Goal: Leave review/rating: Share an evaluation or opinion about a product, service, or content

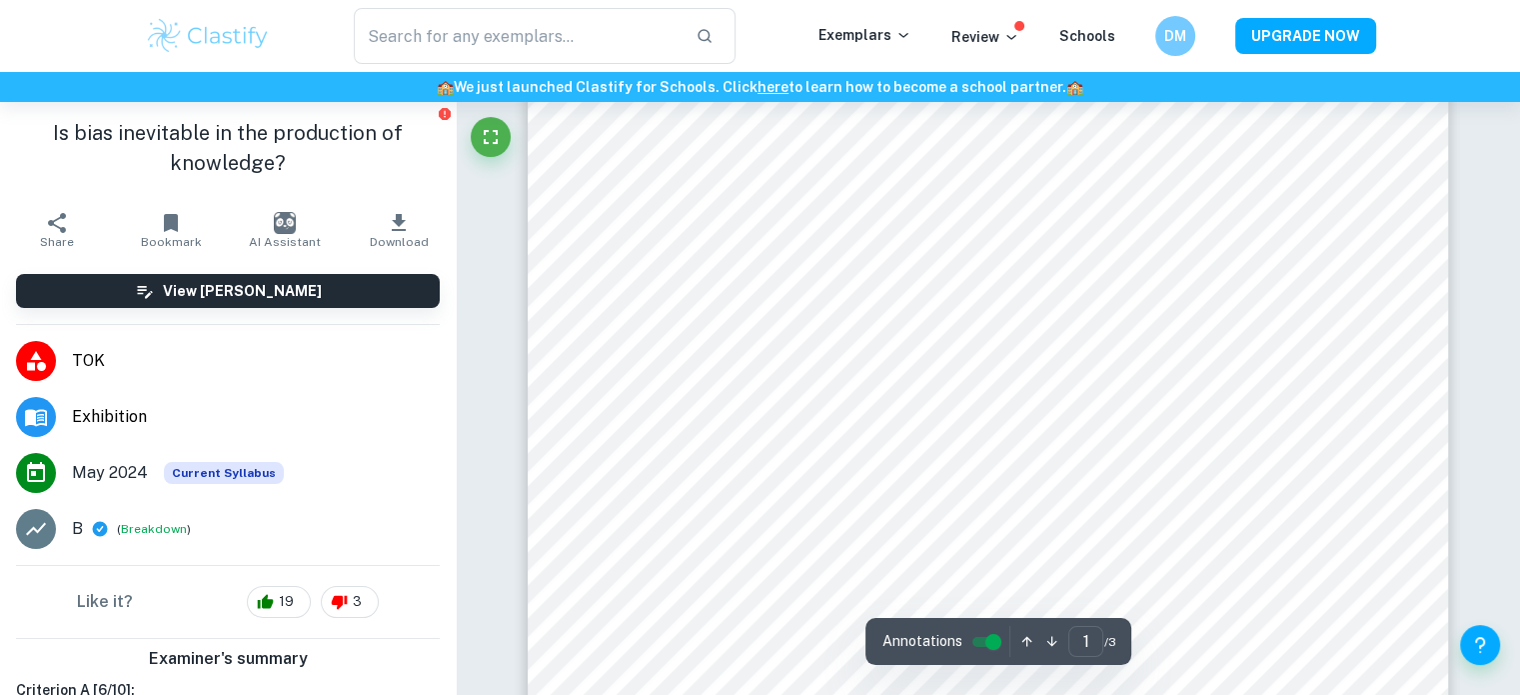
scroll to position [563, 0]
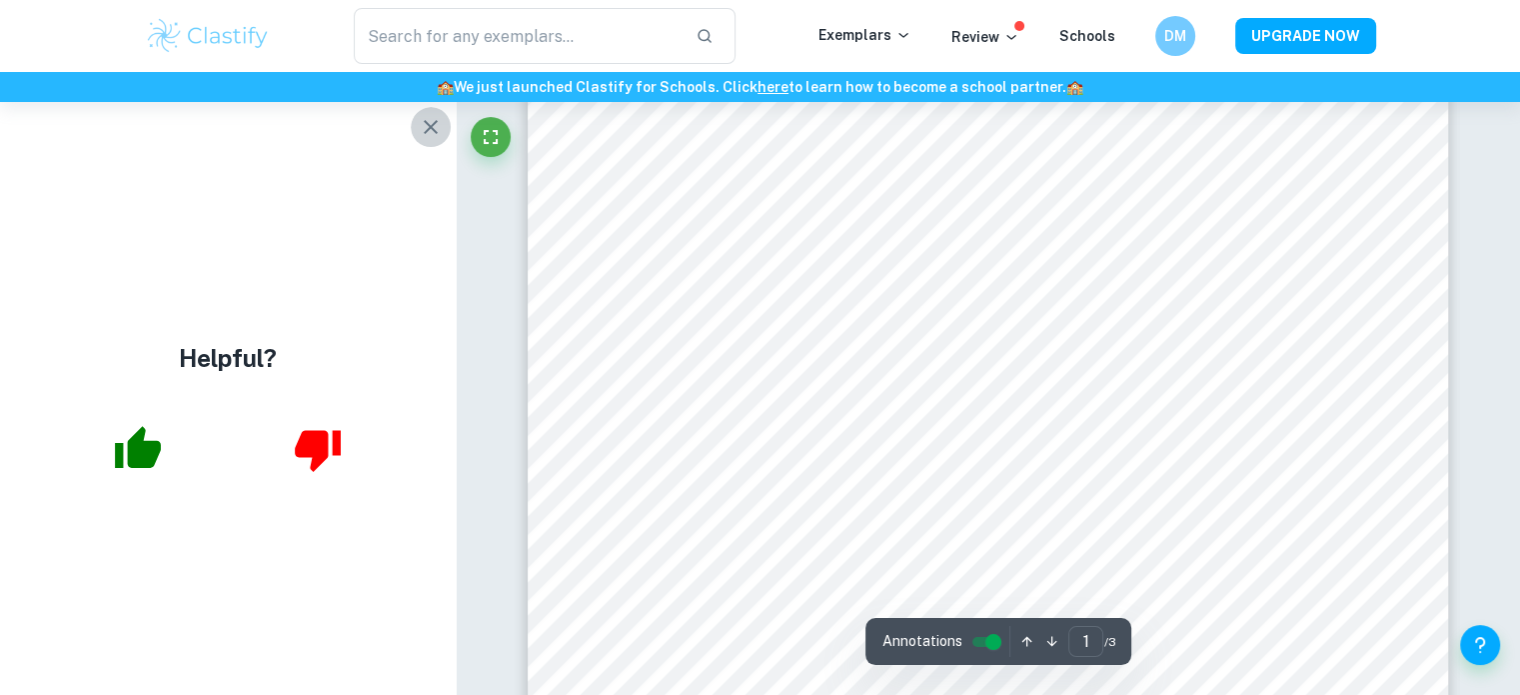
click at [431, 129] on icon "button" at bounding box center [431, 127] width 24 height 24
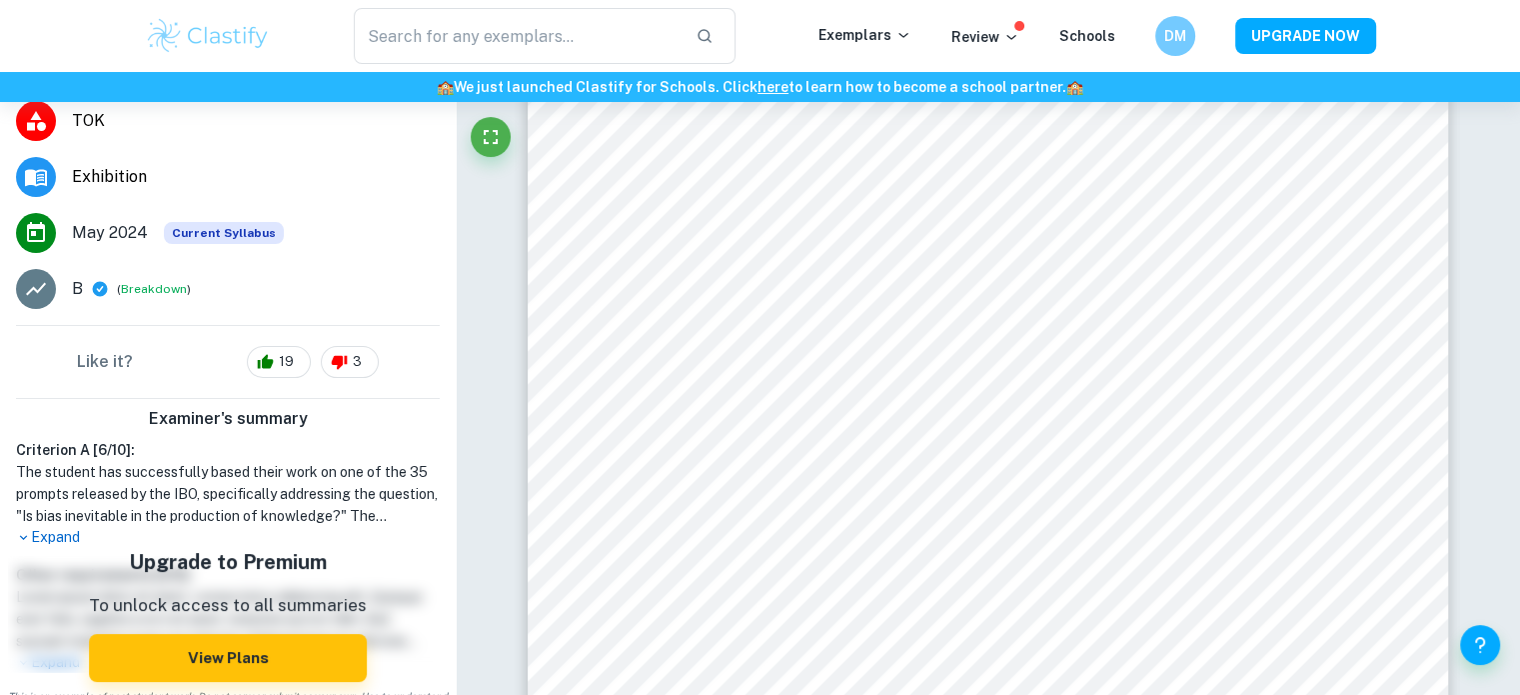
scroll to position [271, 0]
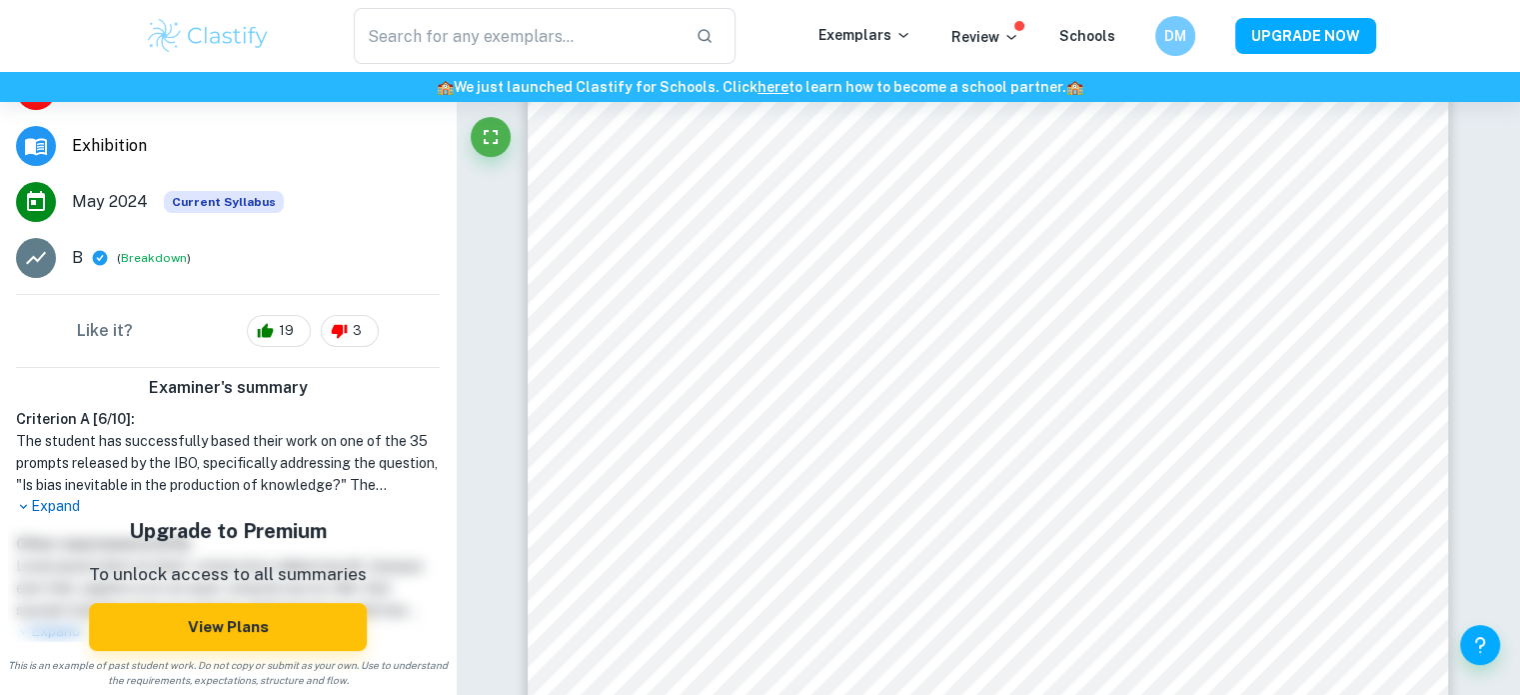
click at [60, 503] on p "Expand" at bounding box center [228, 506] width 424 height 21
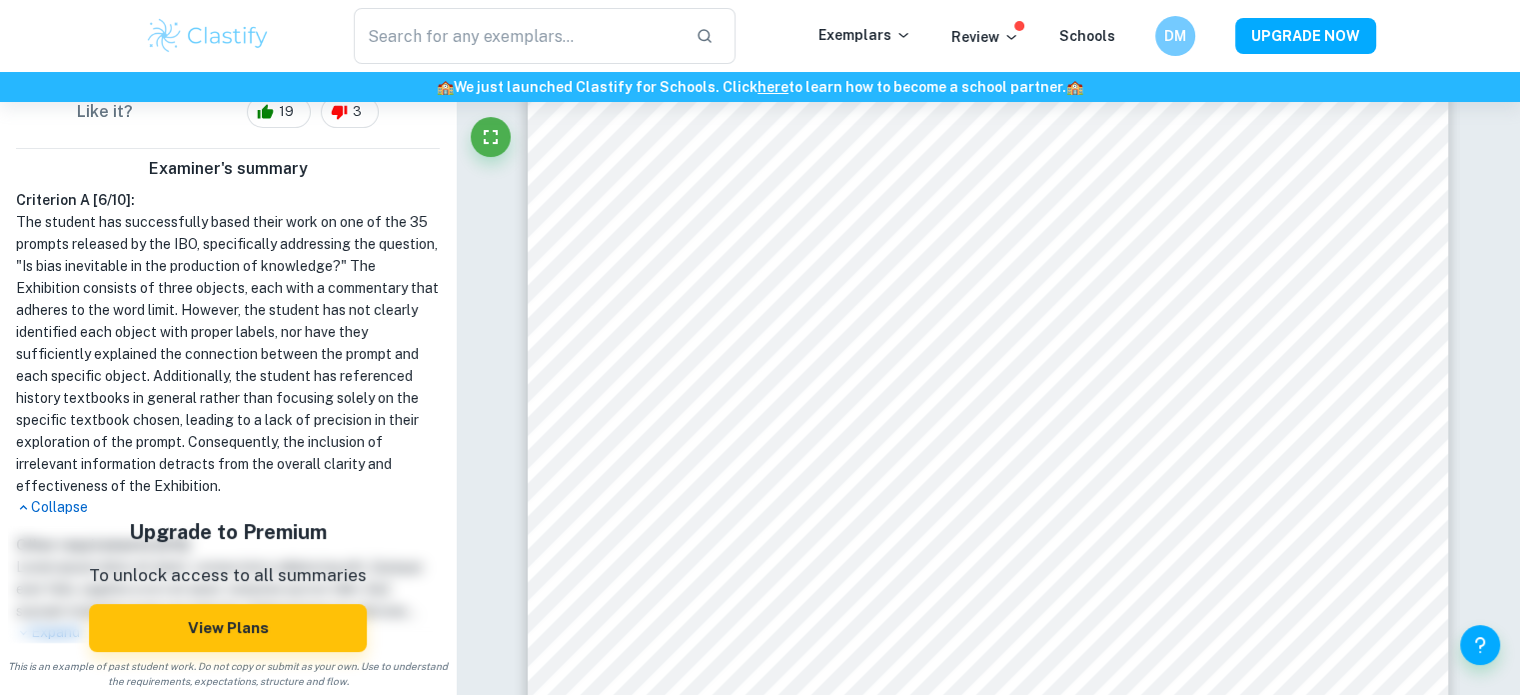
scroll to position [417, 0]
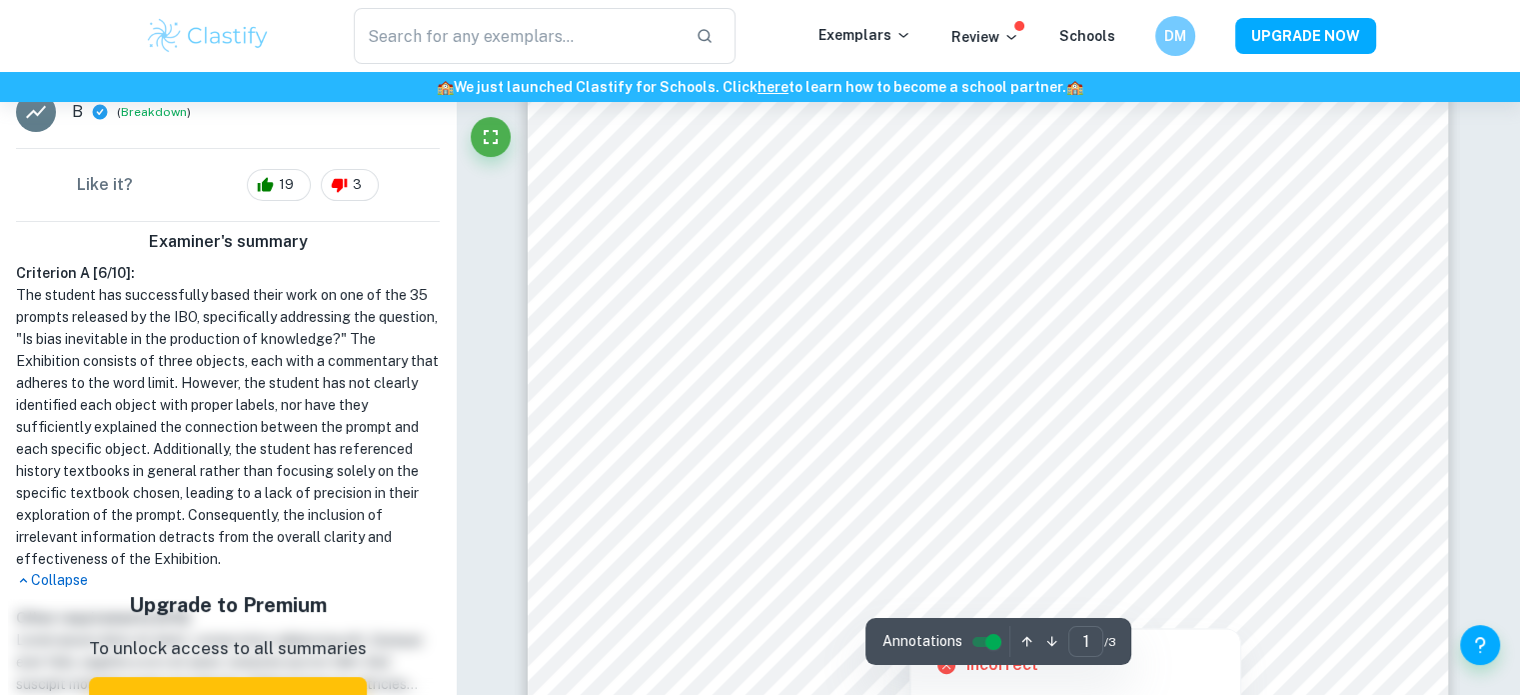
click at [1157, 586] on div at bounding box center [977, 589] width 789 height 25
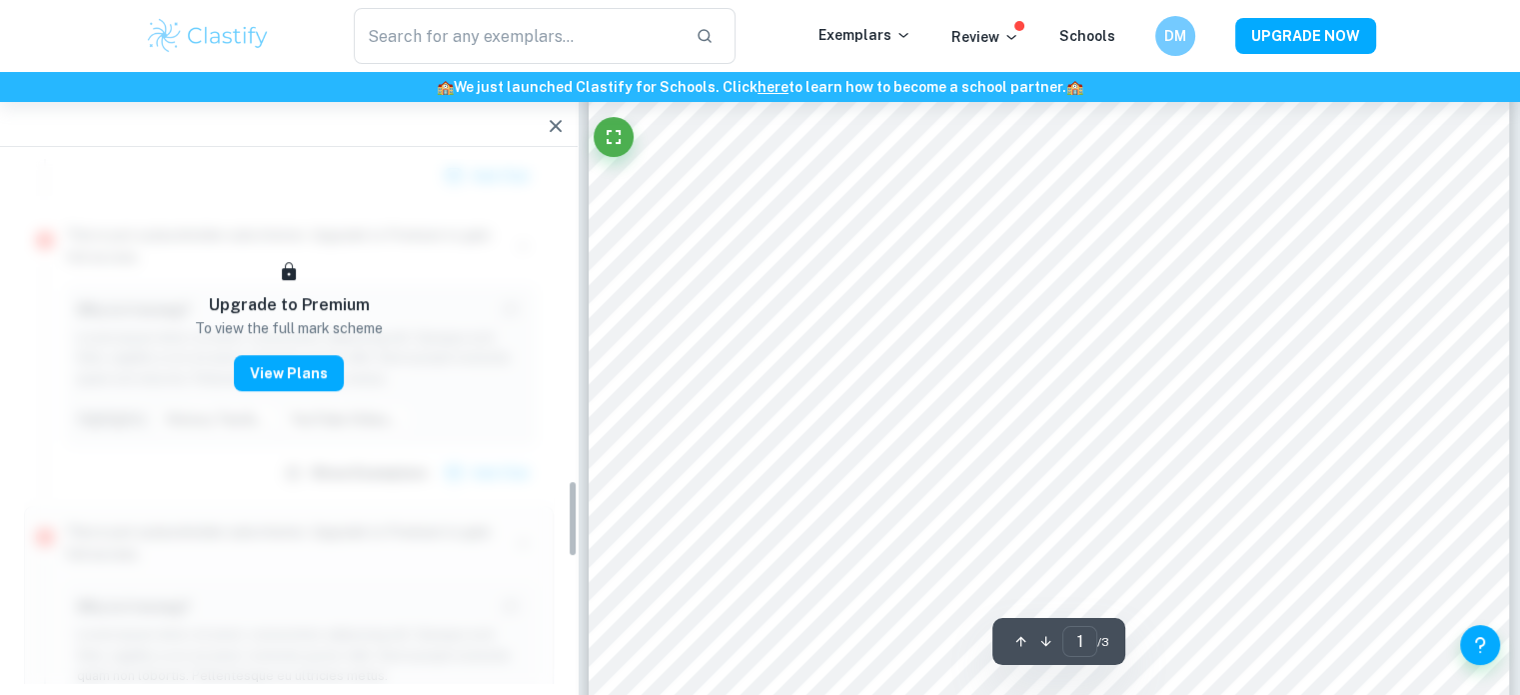
scroll to position [2159, 0]
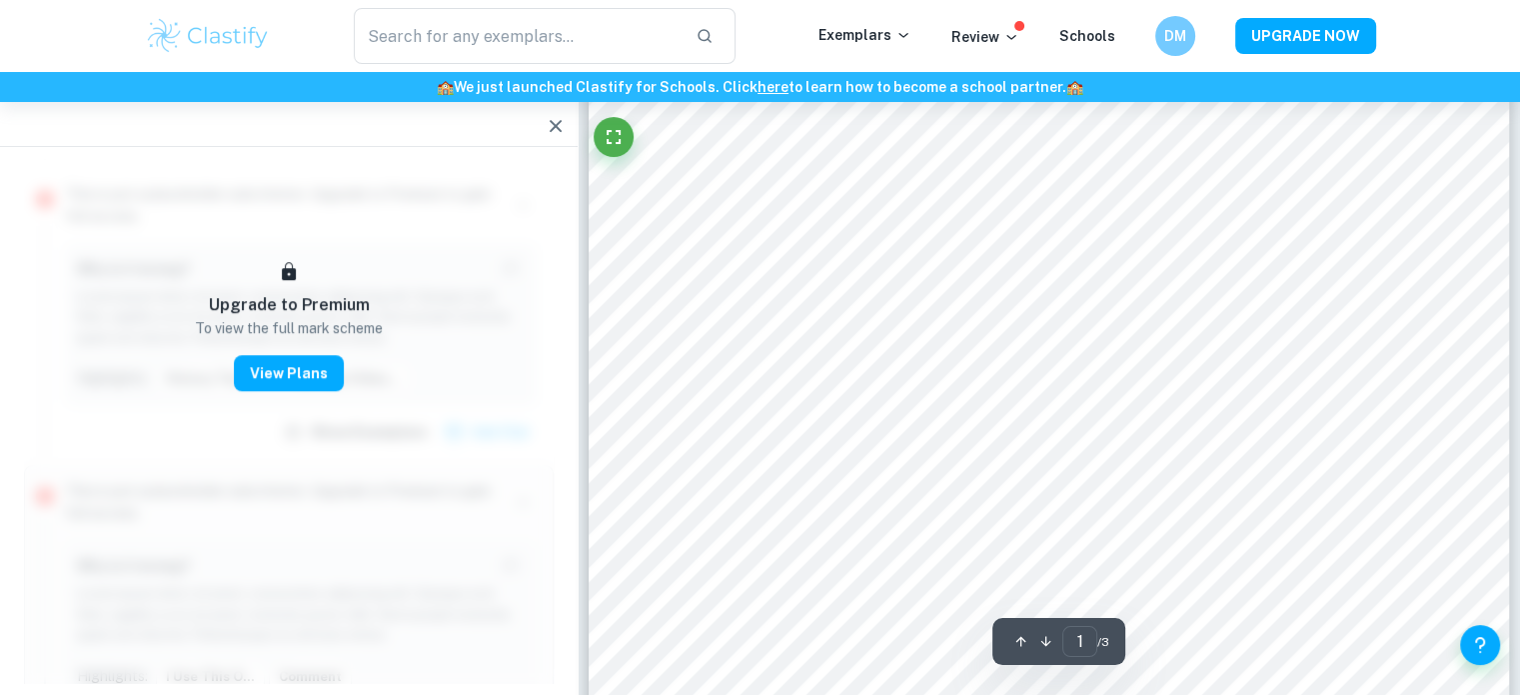
click at [541, 132] on button "button" at bounding box center [556, 126] width 40 height 40
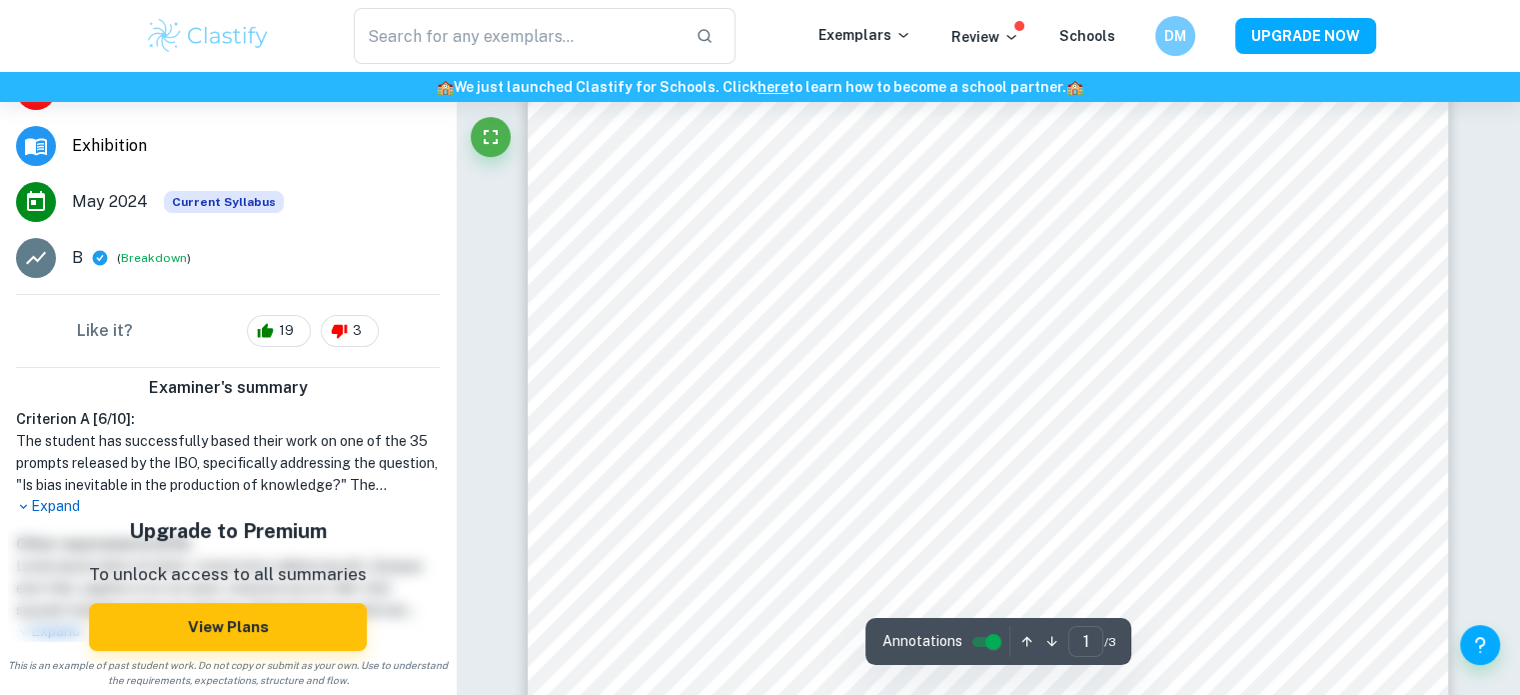
scroll to position [270, 0]
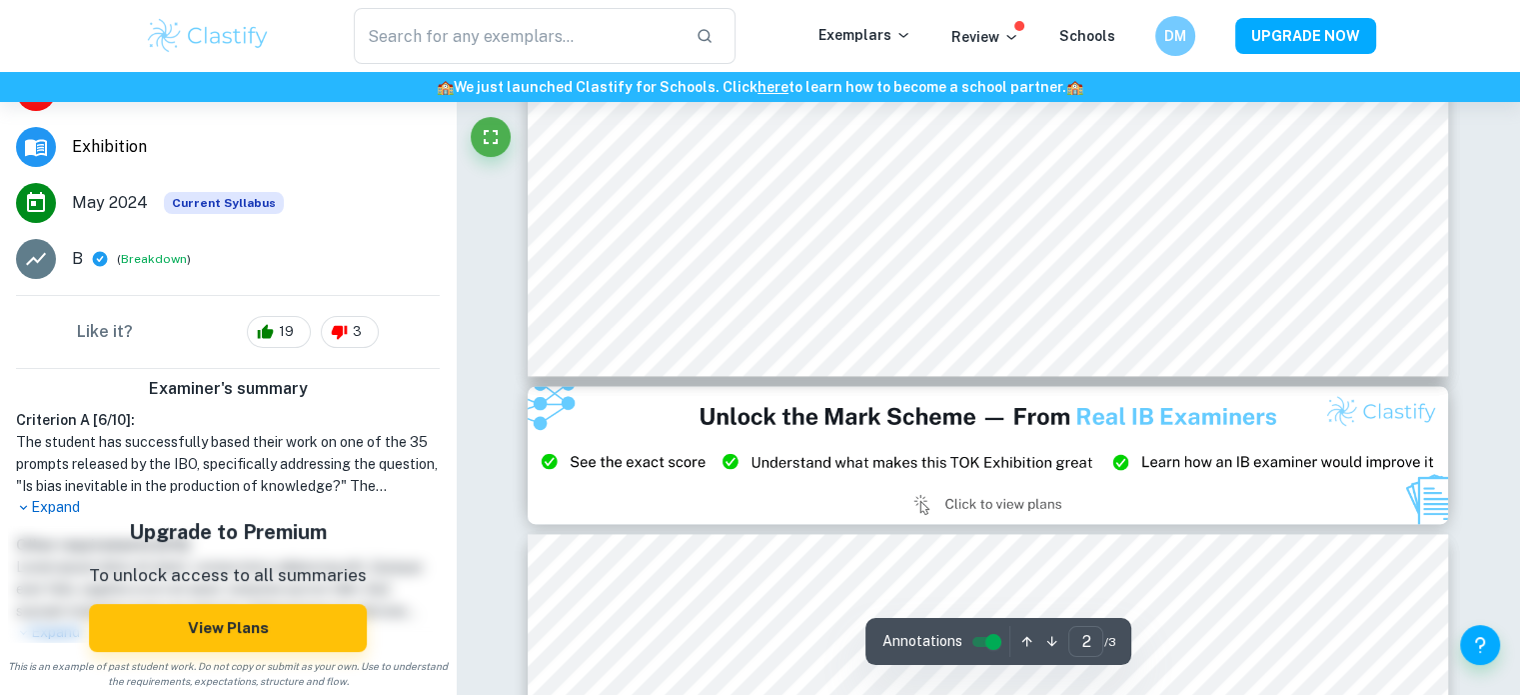
type input "3"
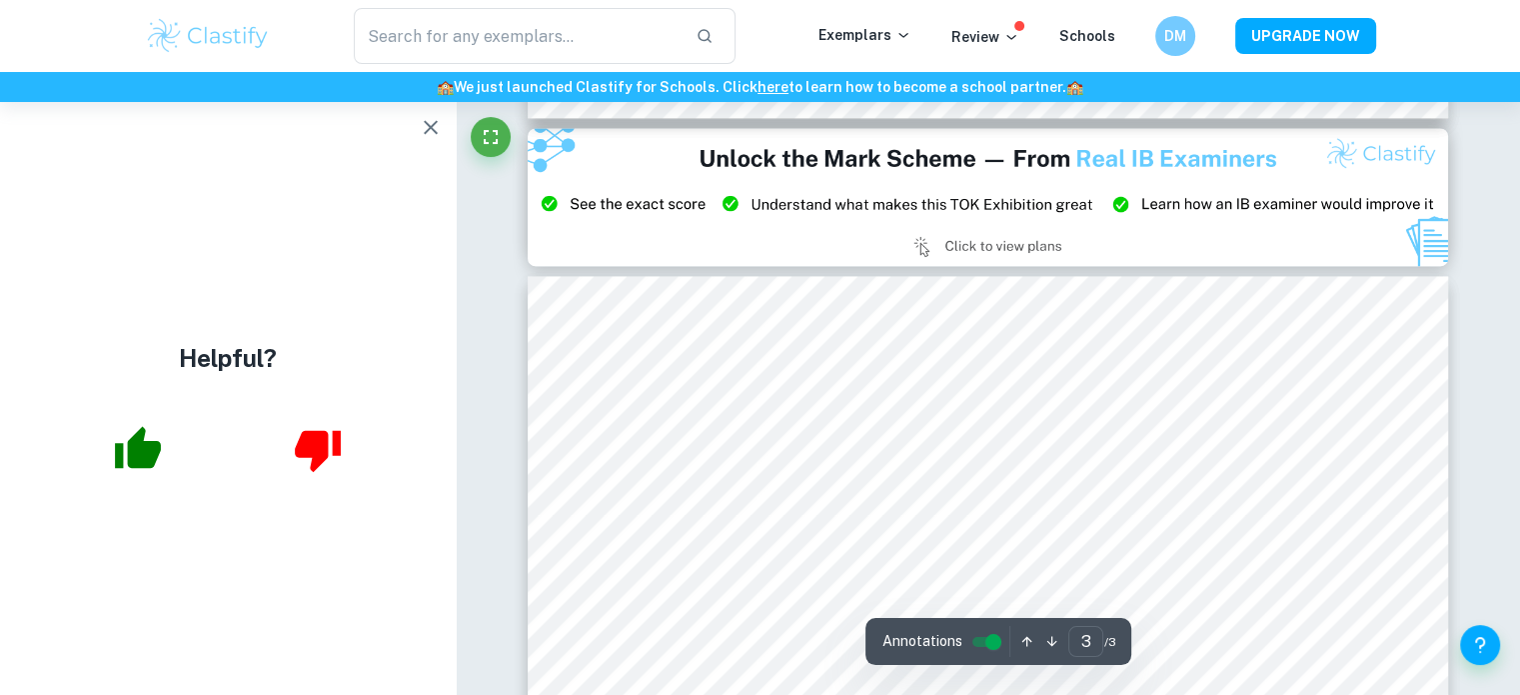
scroll to position [3092, 0]
